Goal: Browse casually

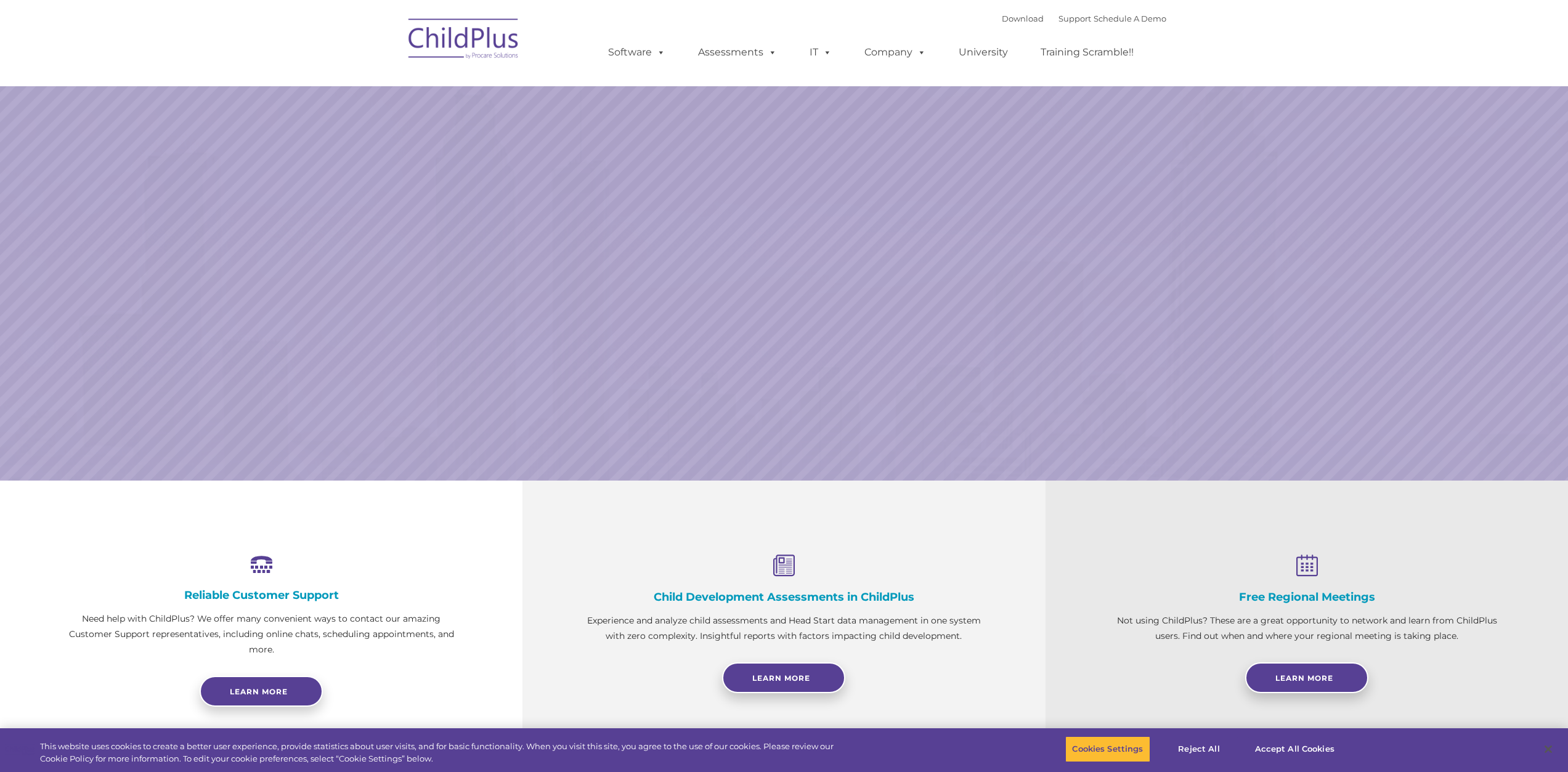
select select "MEDIUM"
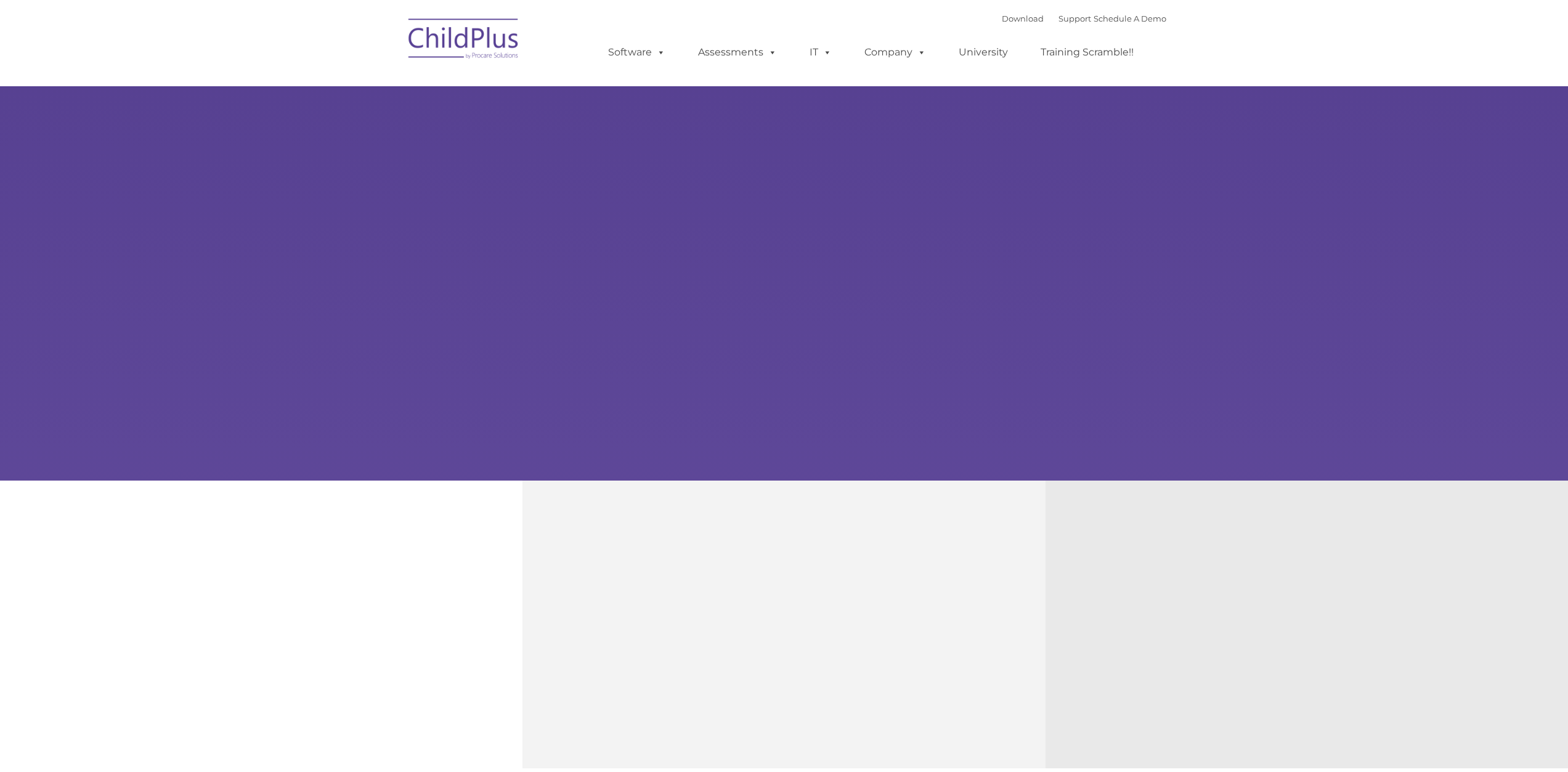
type input ""
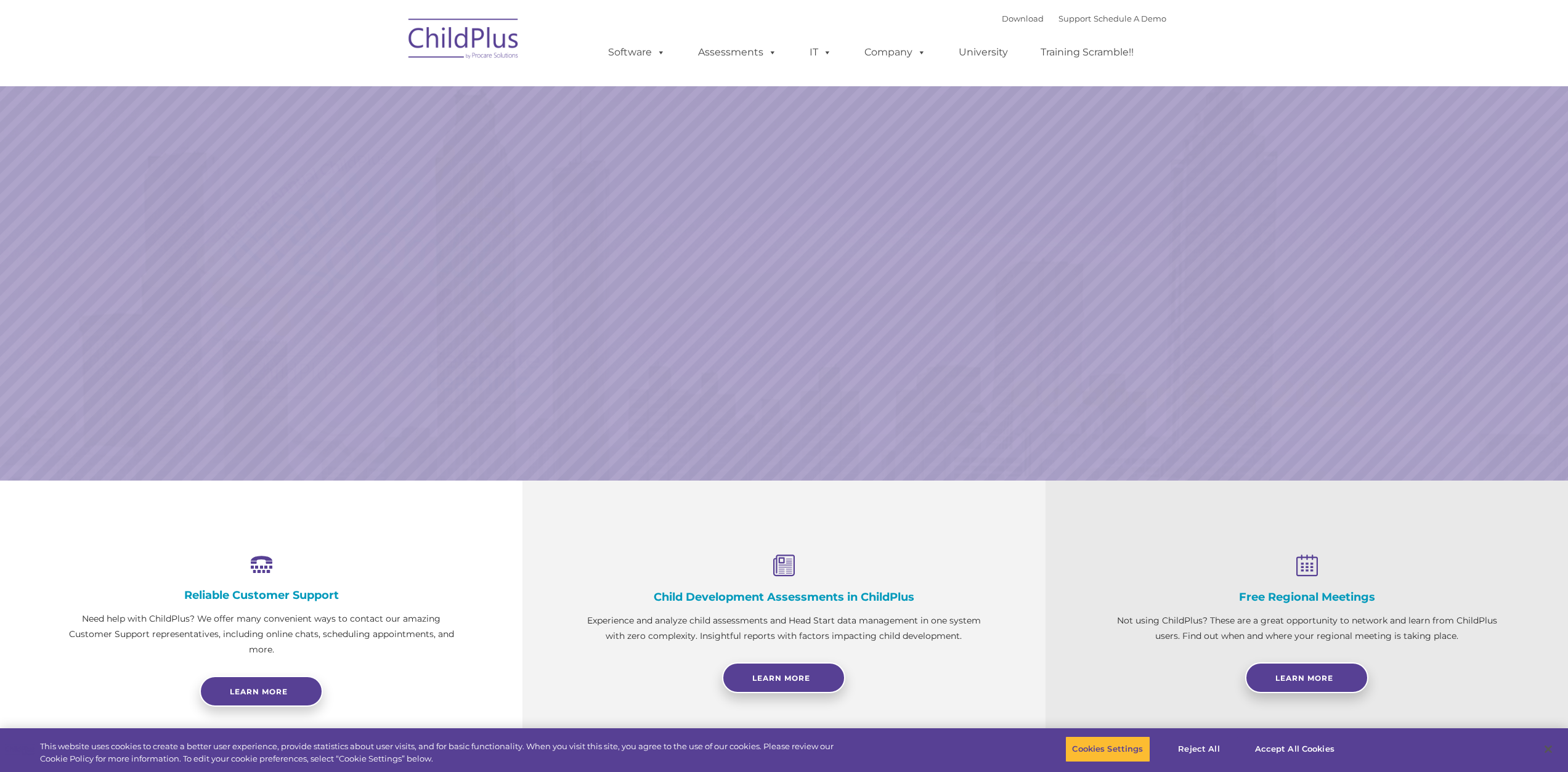
select select "MEDIUM"
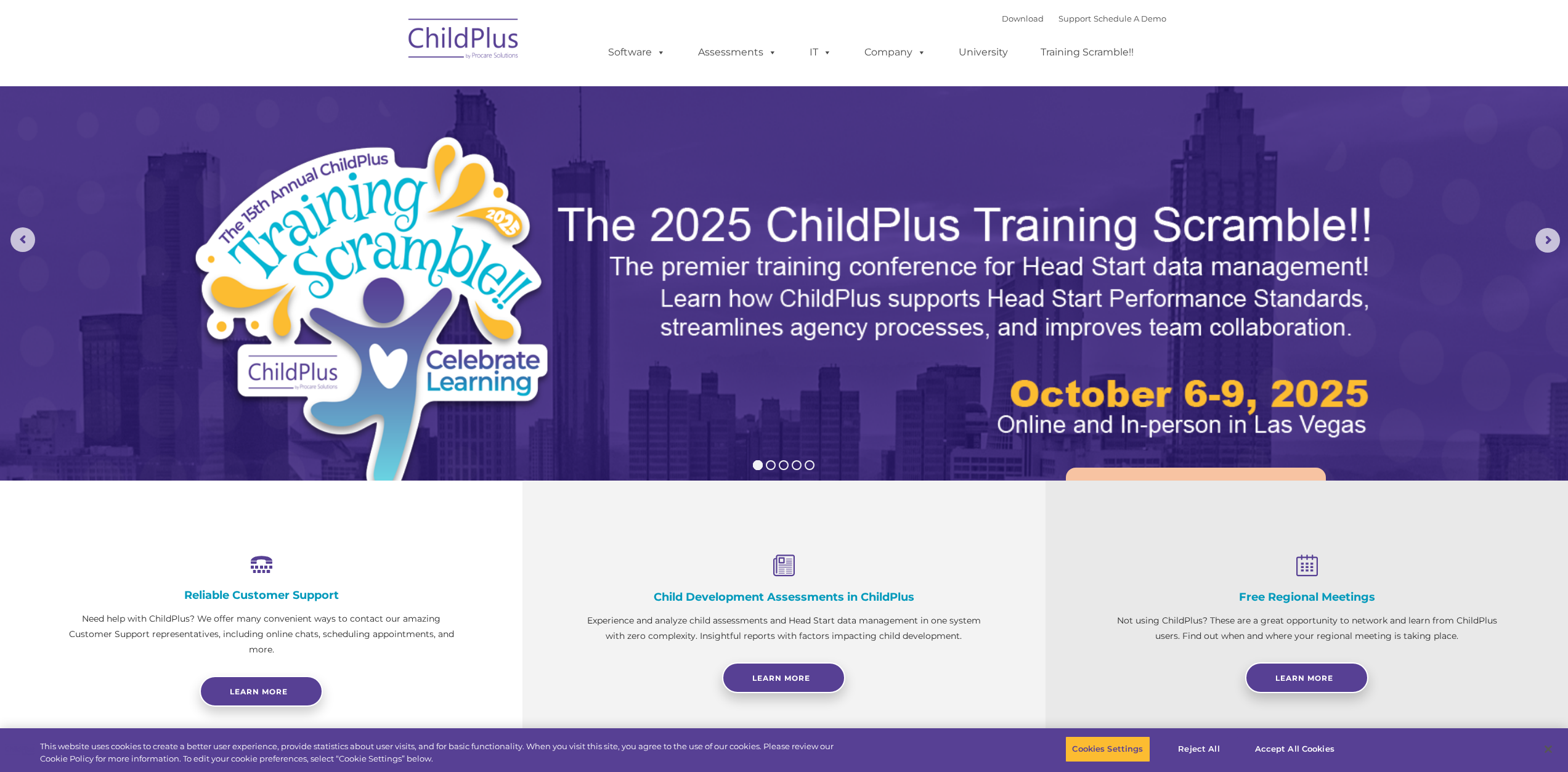
click at [459, 37] on img at bounding box center [464, 40] width 123 height 62
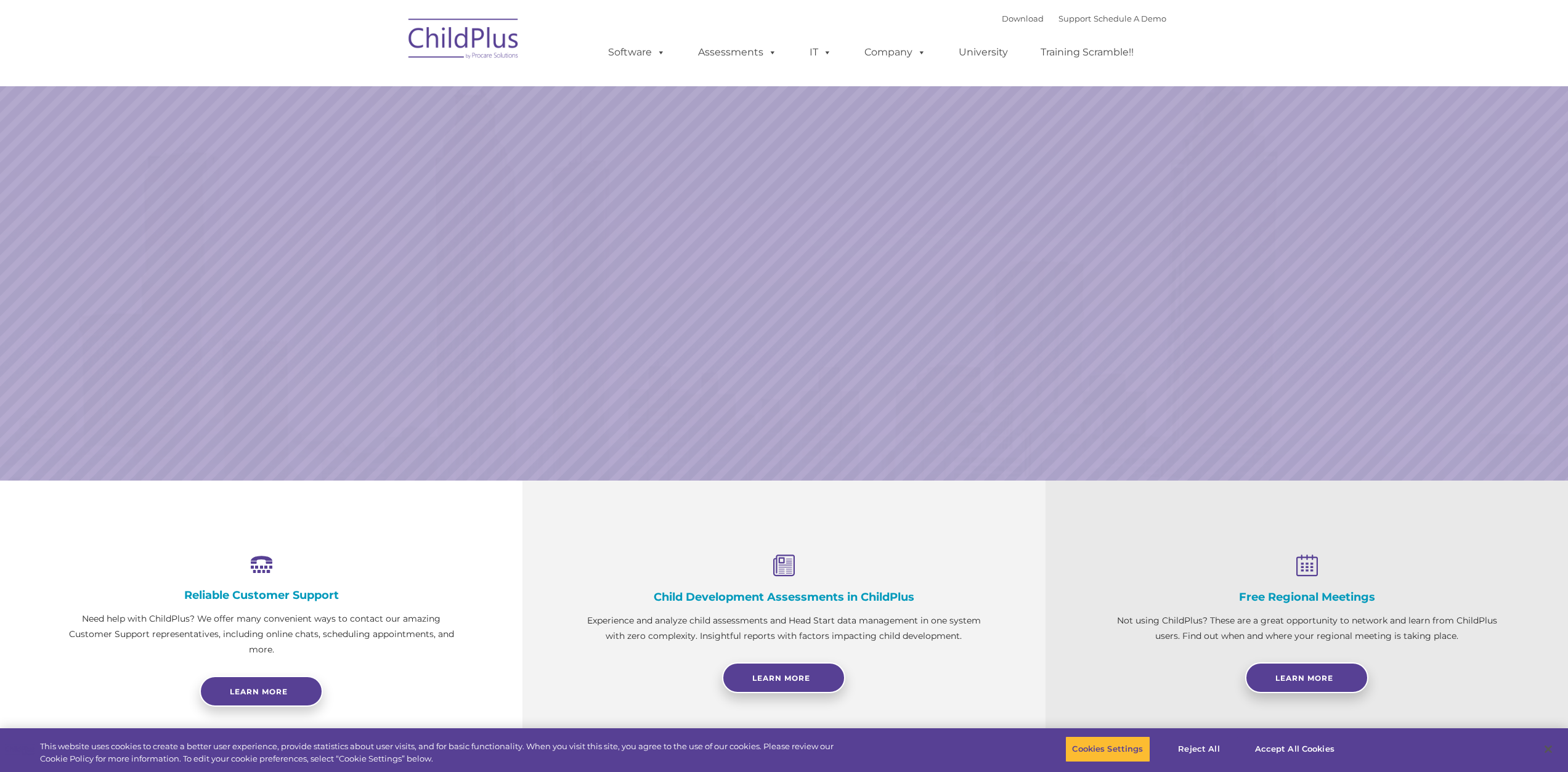
select select "MEDIUM"
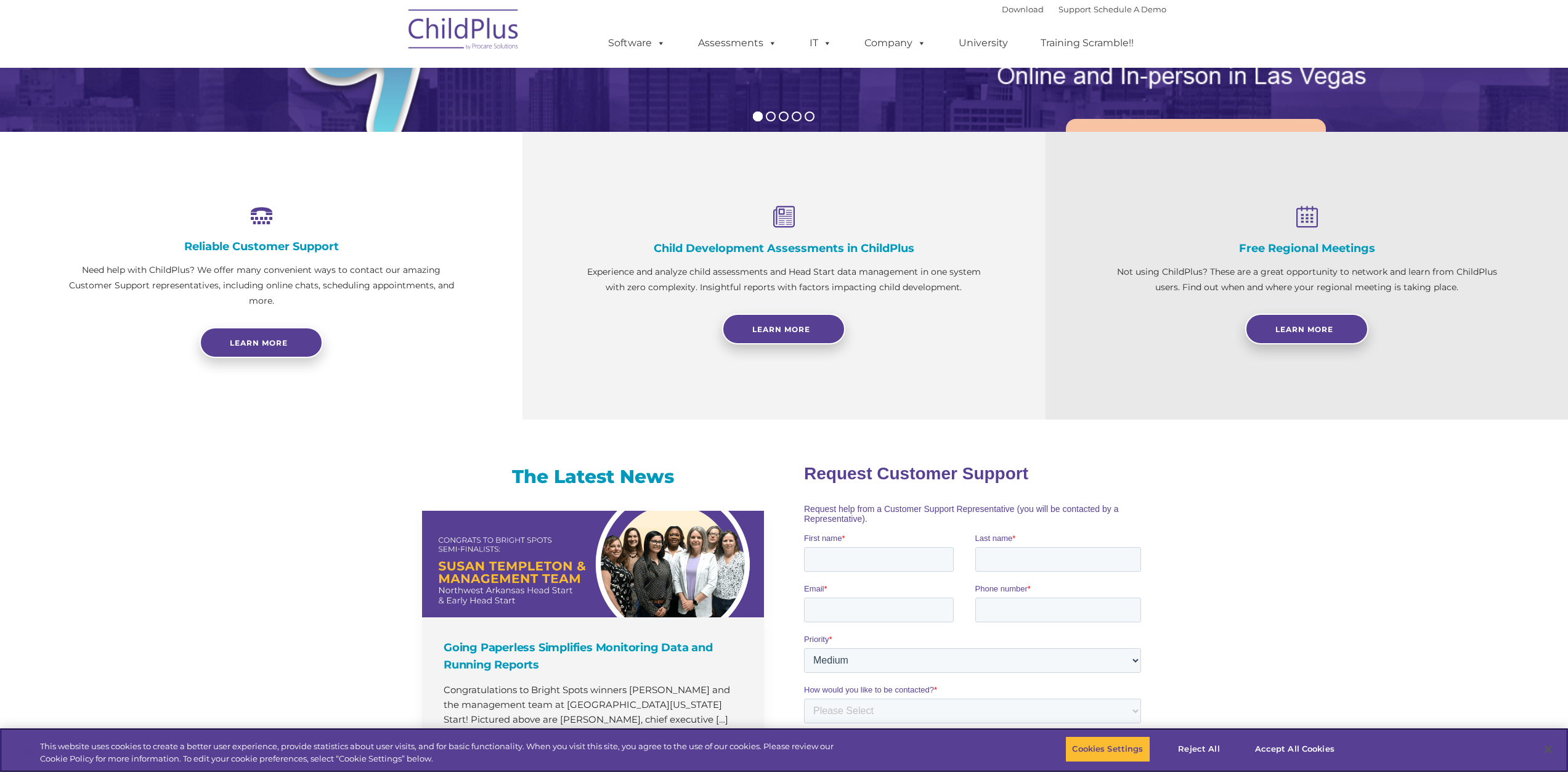
scroll to position [324, 0]
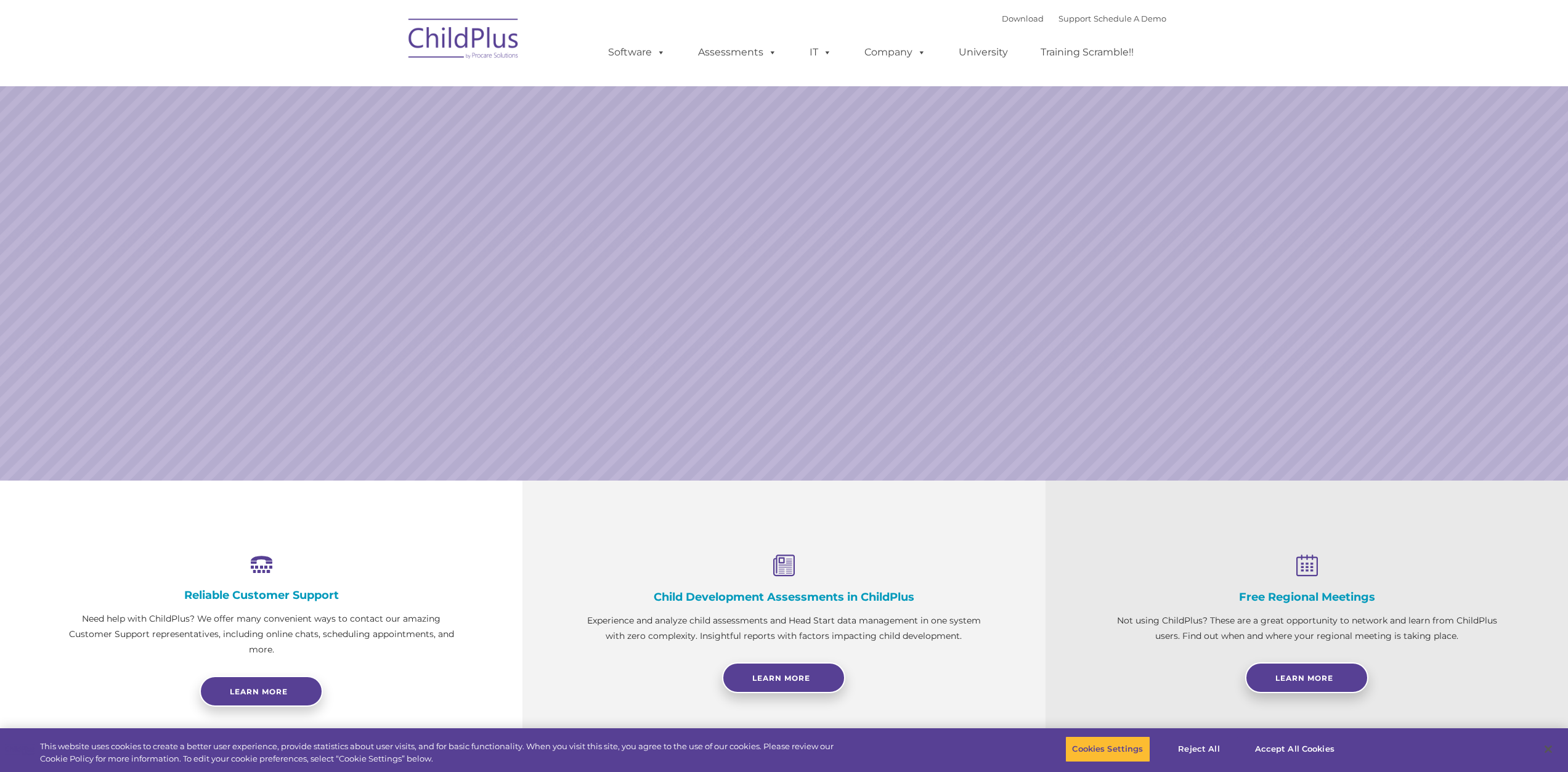
select select "MEDIUM"
